Goal: Find specific page/section: Find specific page/section

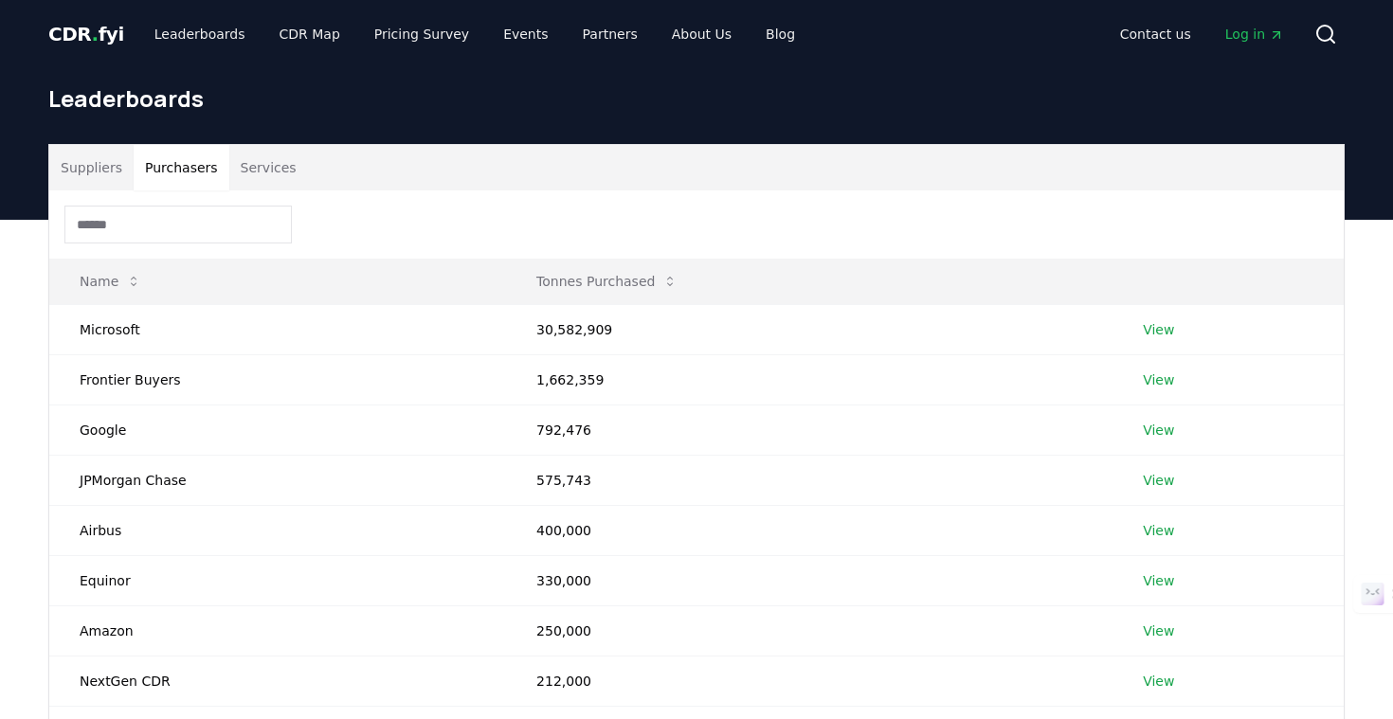
click at [1160, 320] on link "View" at bounding box center [1158, 329] width 31 height 19
click at [175, 164] on button "Purchasers" at bounding box center [182, 167] width 96 height 45
click at [1156, 333] on link "View" at bounding box center [1158, 329] width 31 height 19
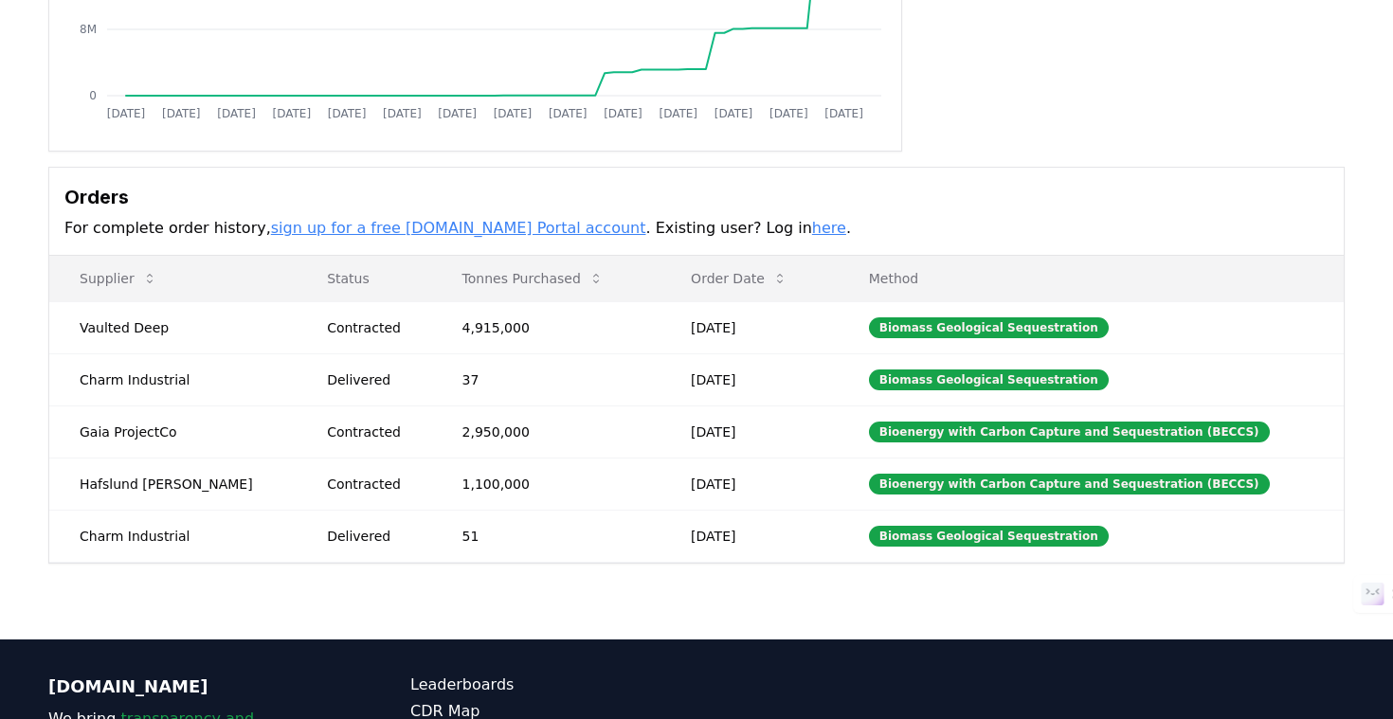
scroll to position [397, 0]
